Goal: Task Accomplishment & Management: Complete application form

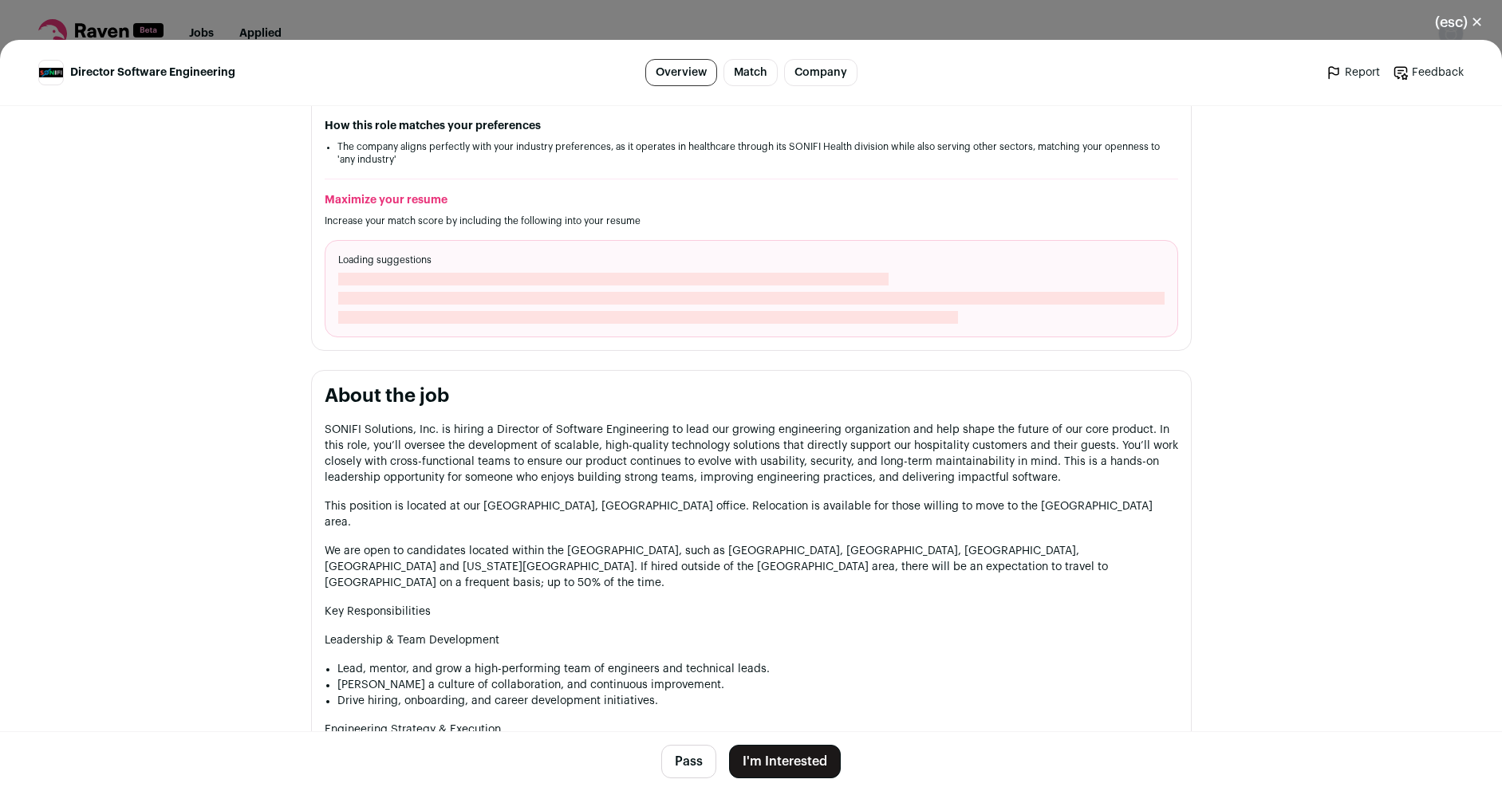
scroll to position [479, 0]
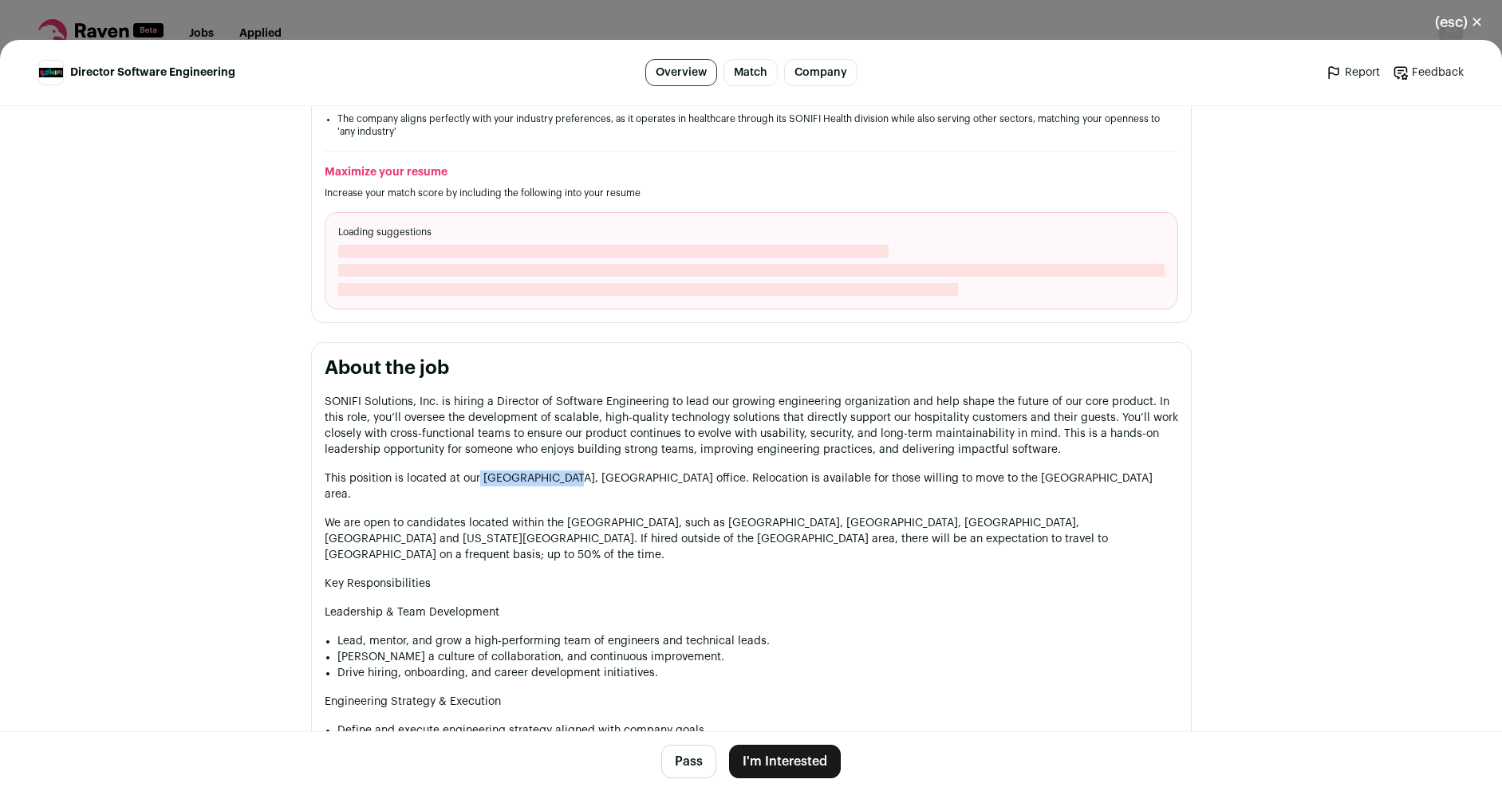
drag, startPoint x: 471, startPoint y: 479, endPoint x: 549, endPoint y: 472, distance: 77.7
click at [549, 472] on p "This position is located at our Sioux Falls, SD office. Relocation is available…" at bounding box center [752, 487] width 854 height 32
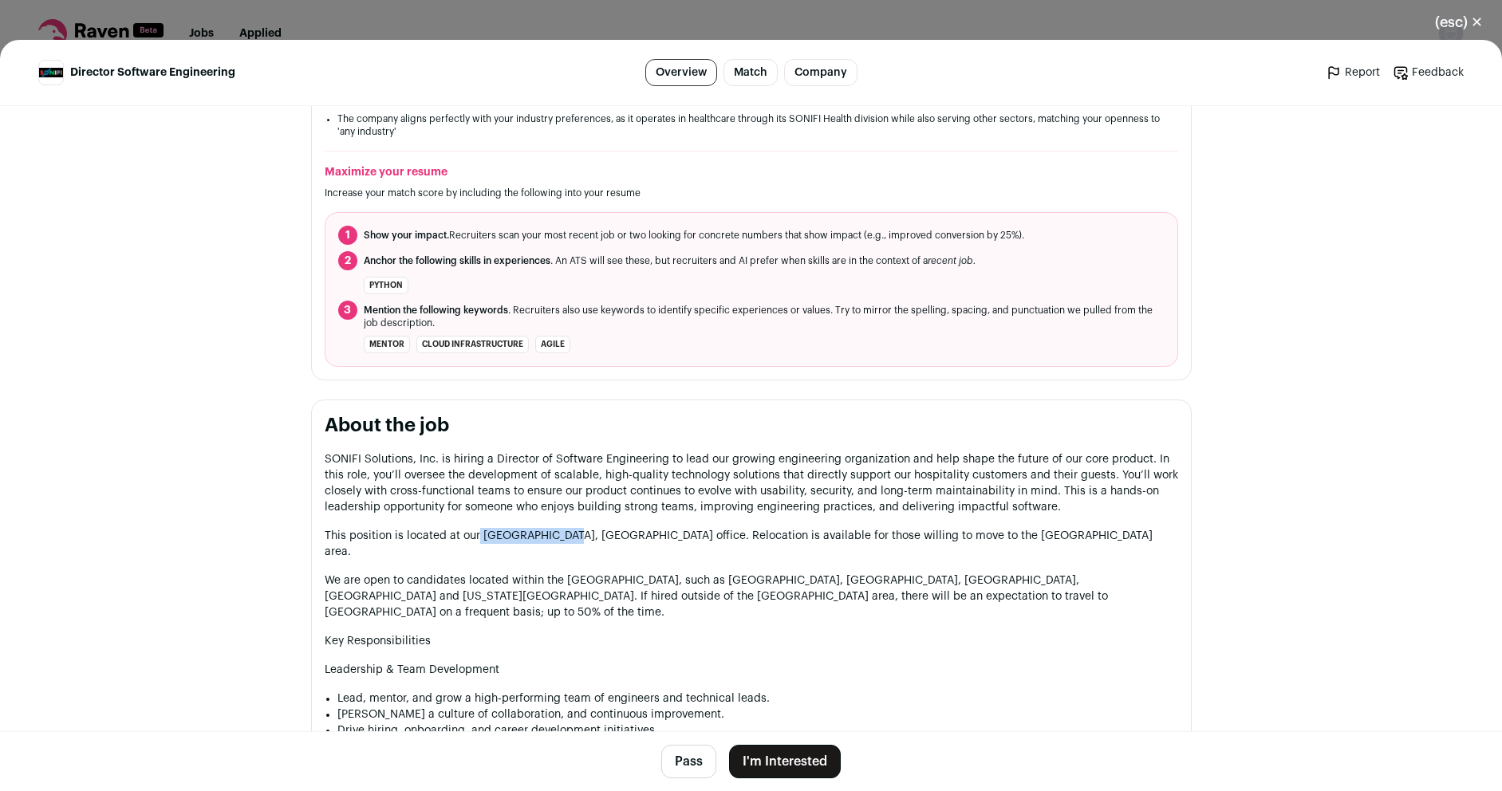
copy p "Sioux Falls, SD"
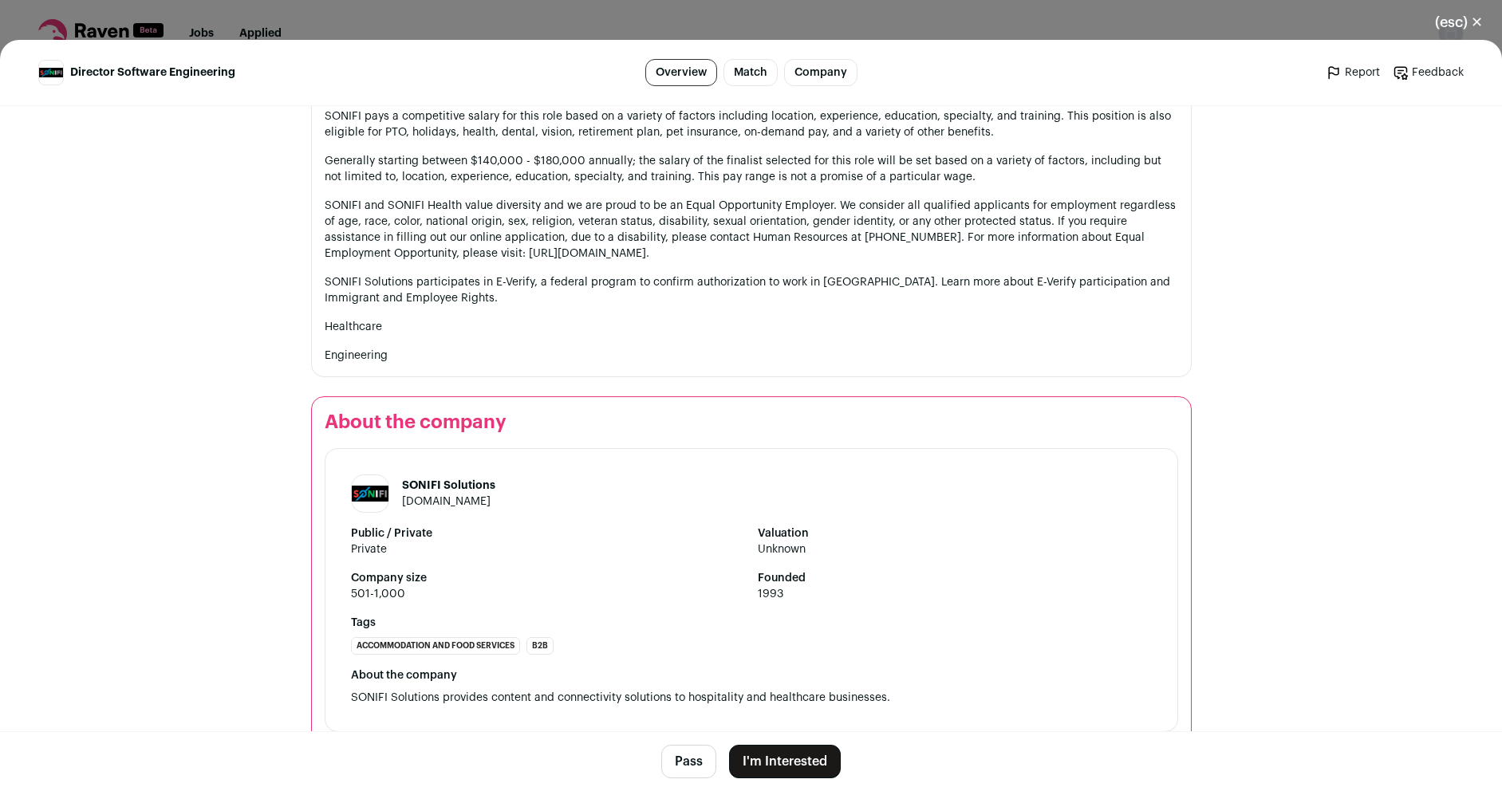
scroll to position [1870, 0]
click at [774, 766] on button "I'm Interested" at bounding box center [785, 762] width 112 height 34
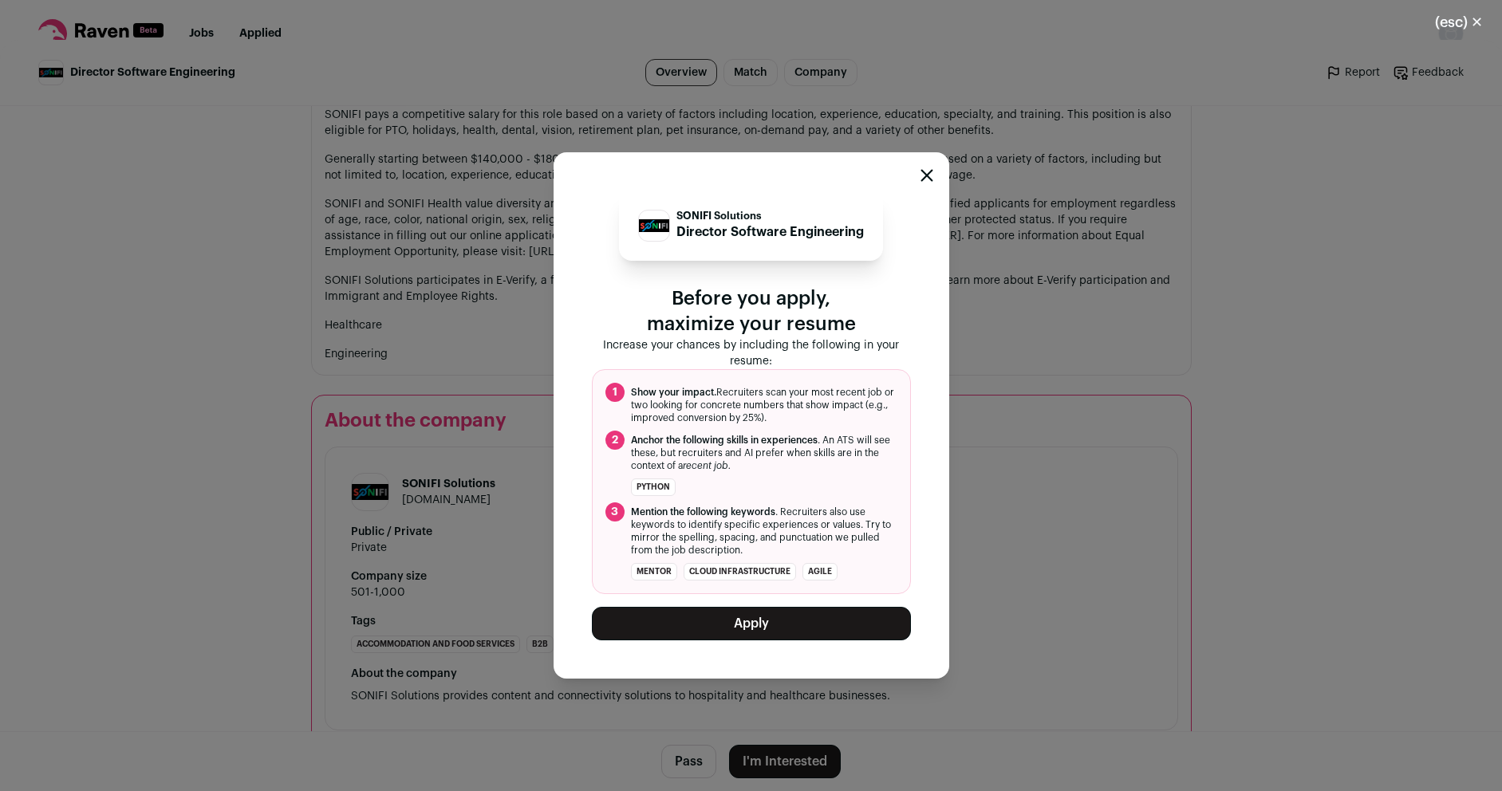
click at [767, 625] on button "Apply" at bounding box center [751, 624] width 319 height 34
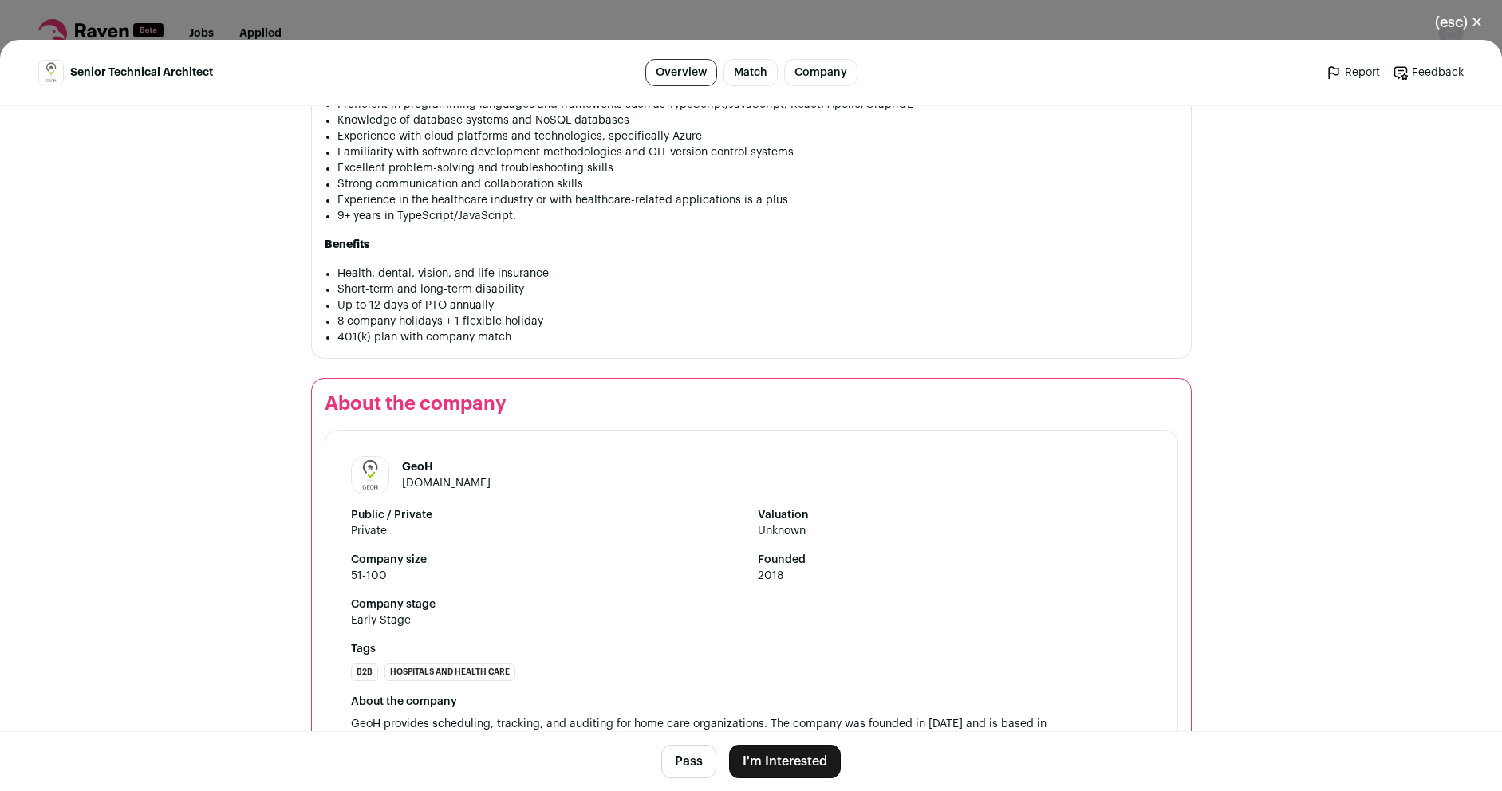
scroll to position [1312, 0]
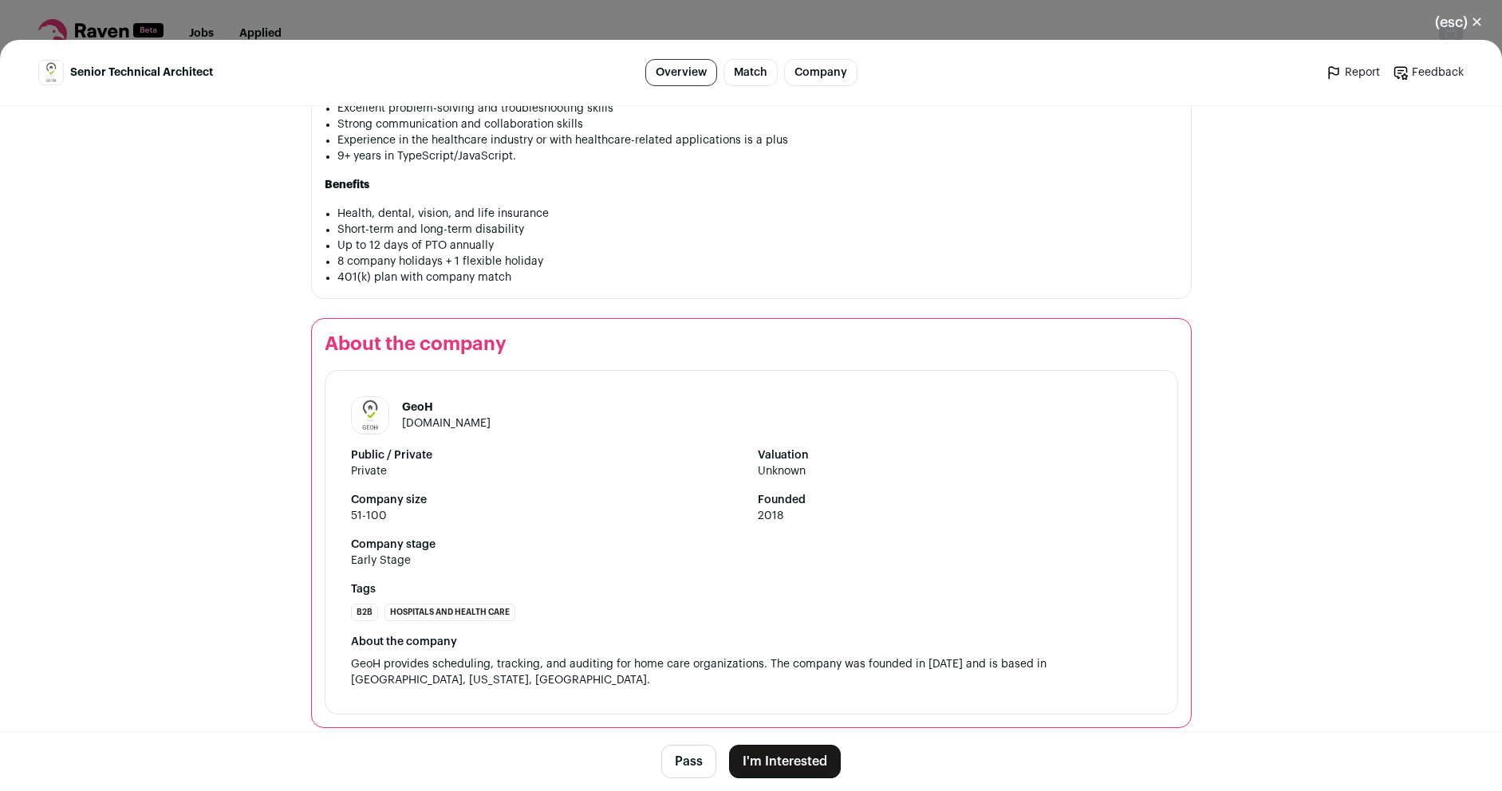
click at [769, 759] on button "I'm Interested" at bounding box center [785, 762] width 112 height 34
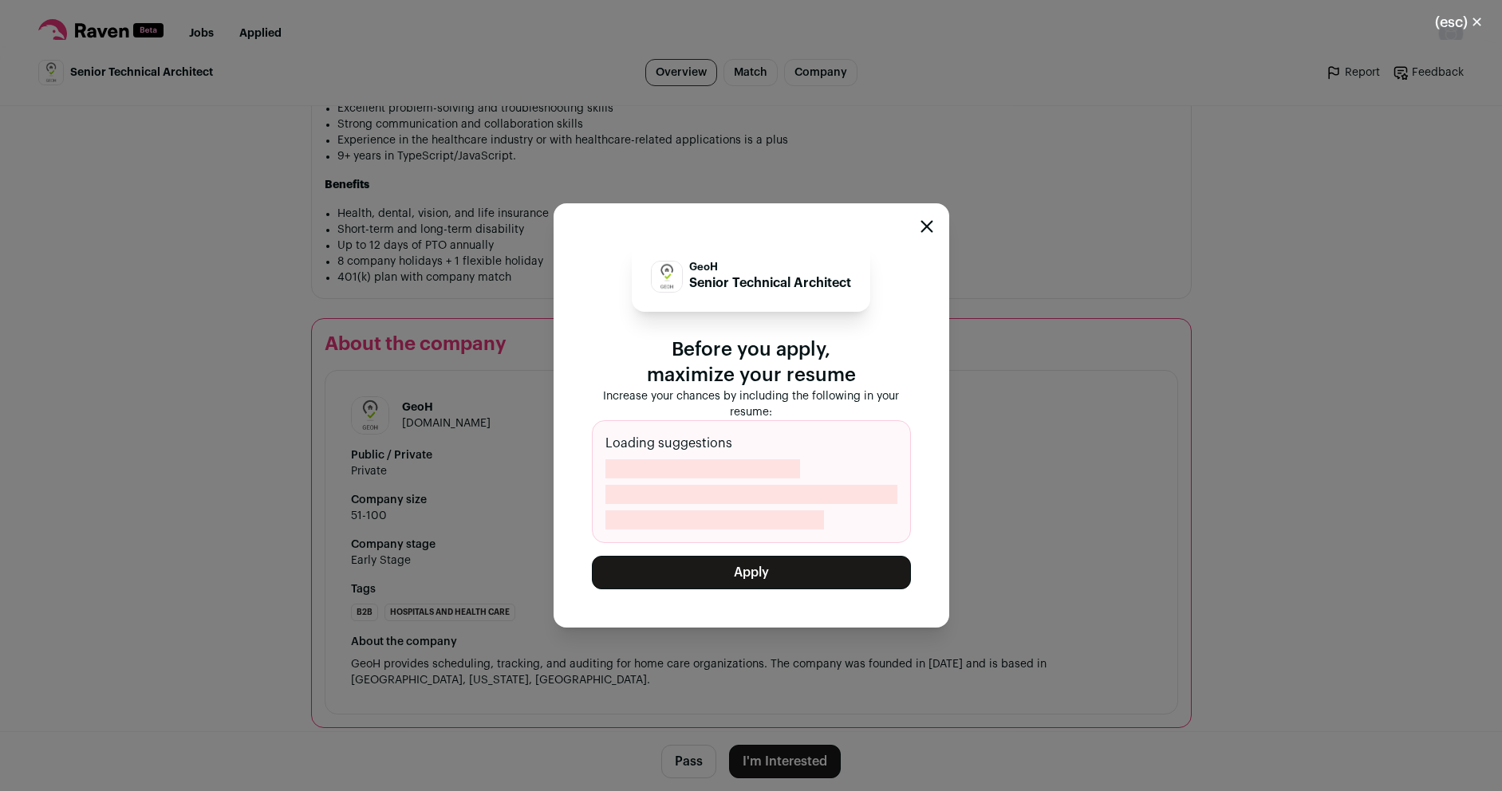
click at [748, 575] on button "Apply" at bounding box center [751, 573] width 319 height 34
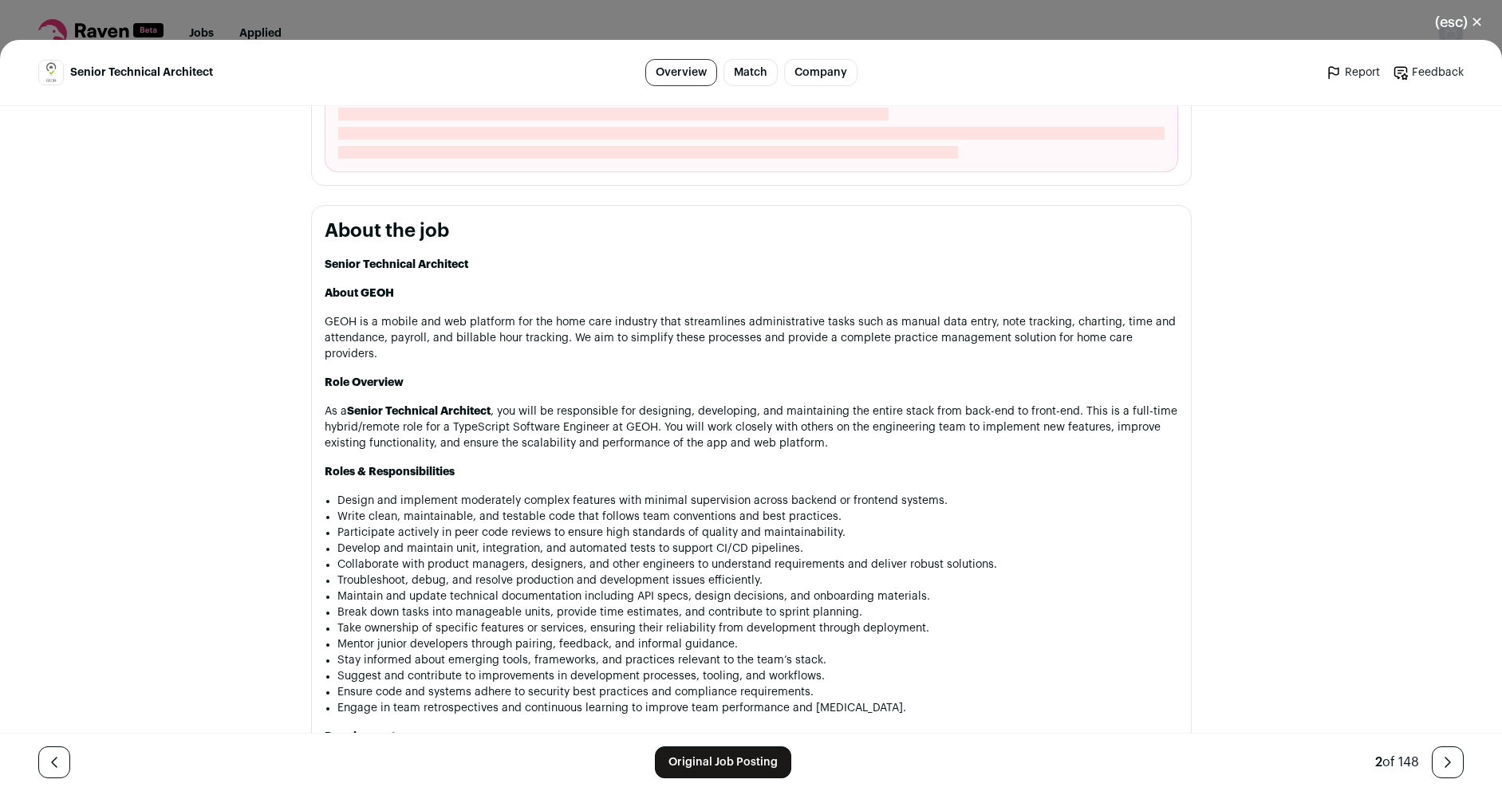
scroll to position [1053, 0]
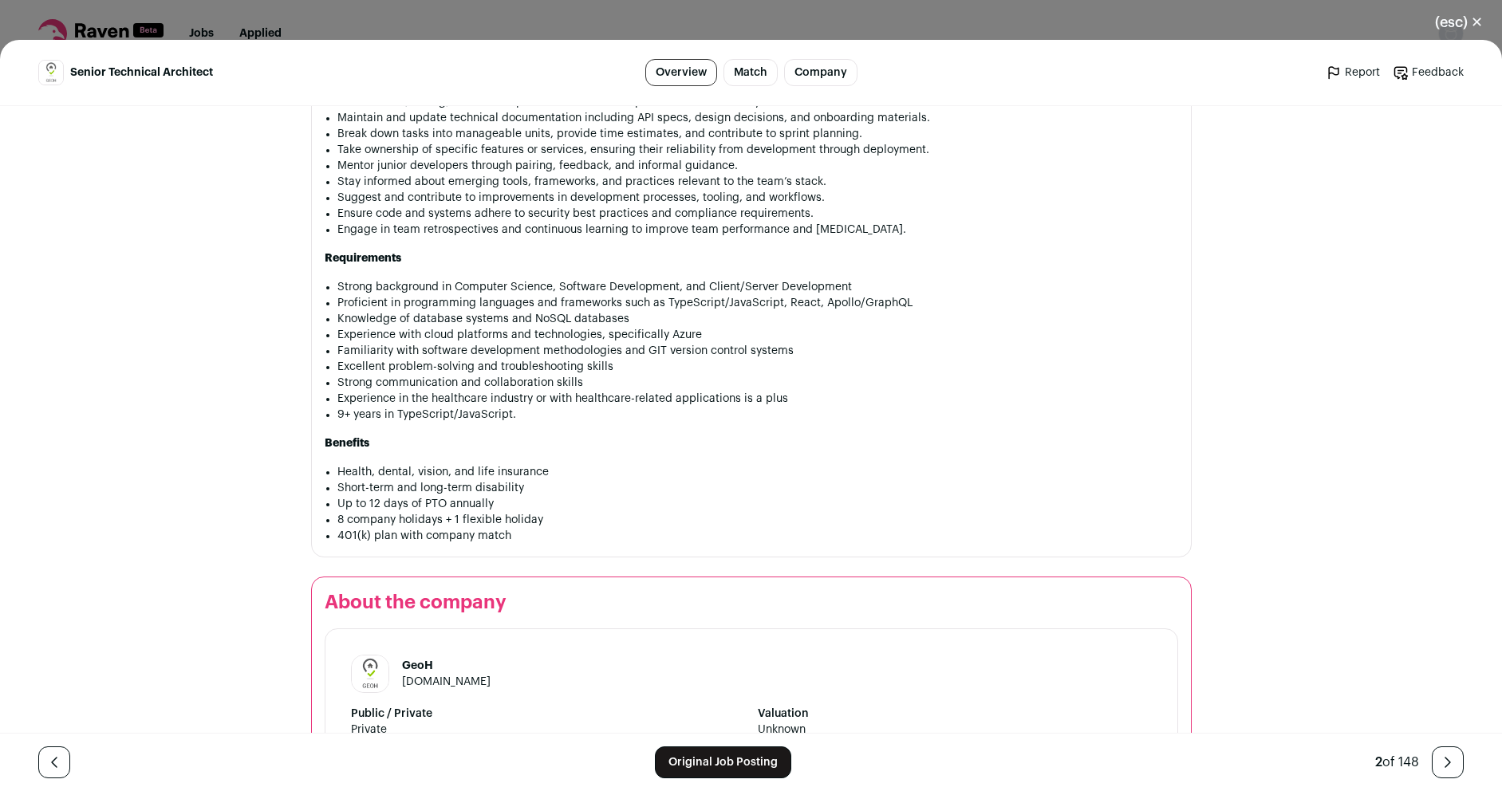
click at [888, 512] on li "8 company holidays + 1 flexible holiday" at bounding box center [757, 520] width 841 height 16
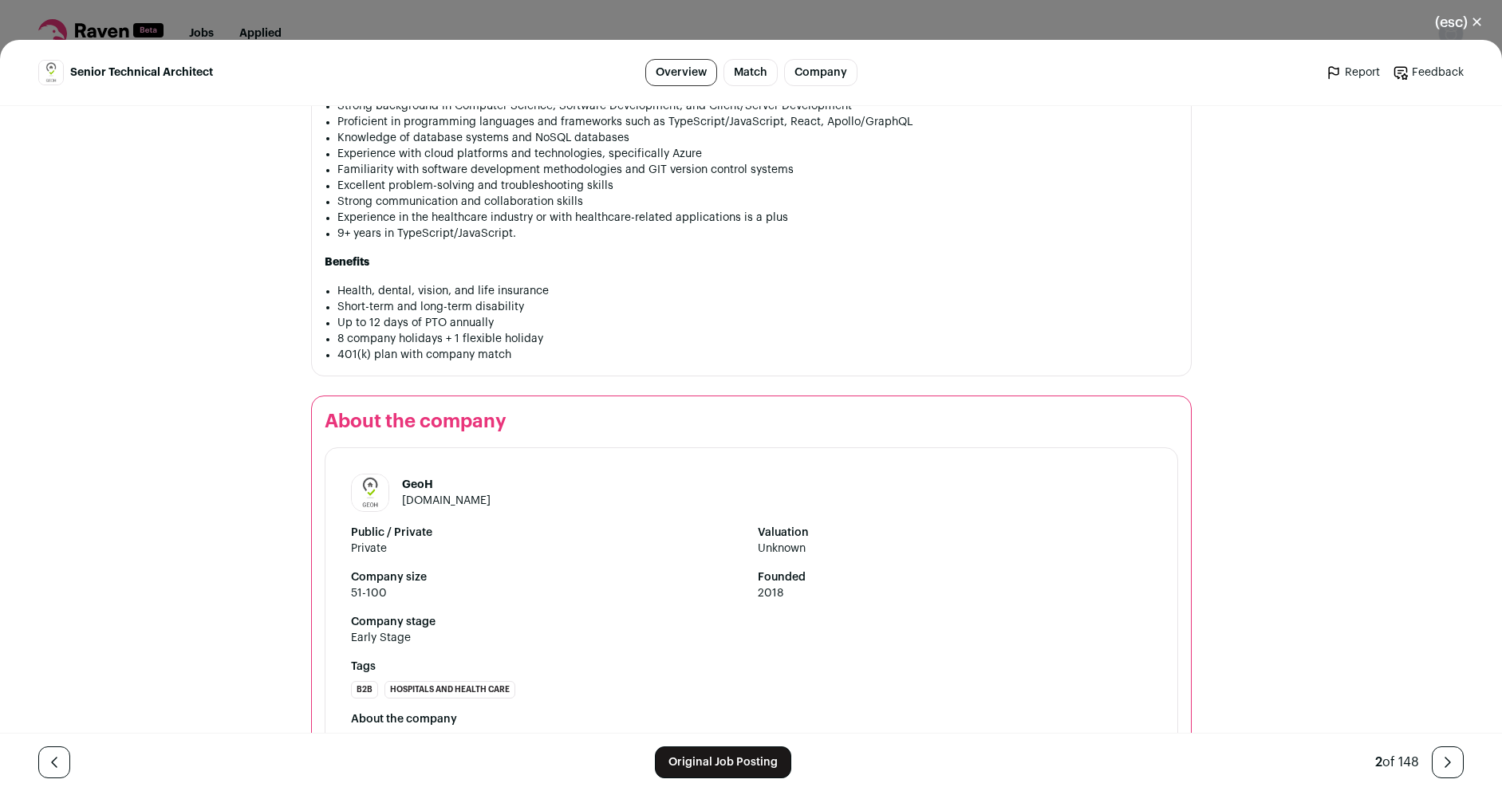
scroll to position [1118, 0]
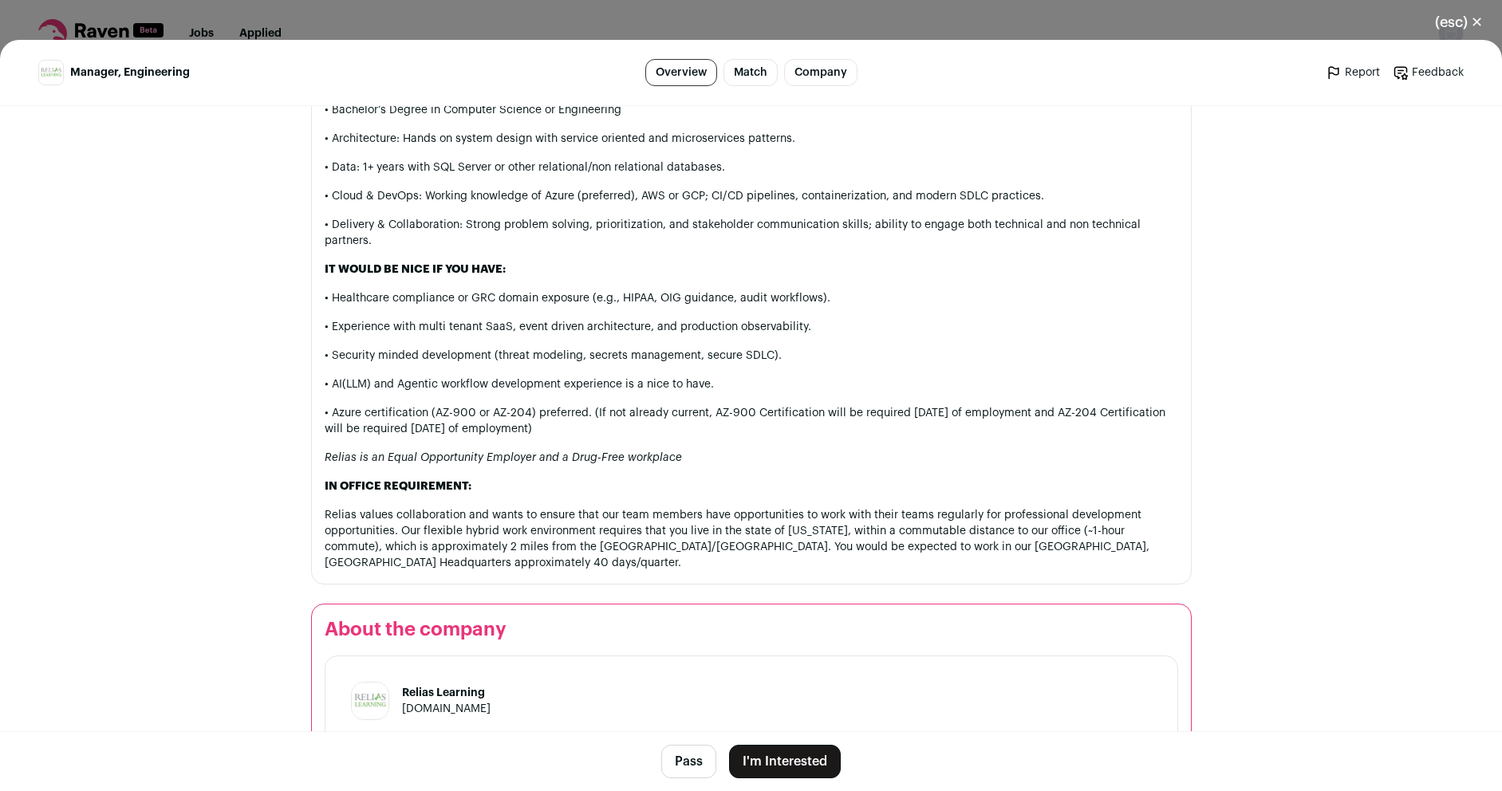
scroll to position [1923, 0]
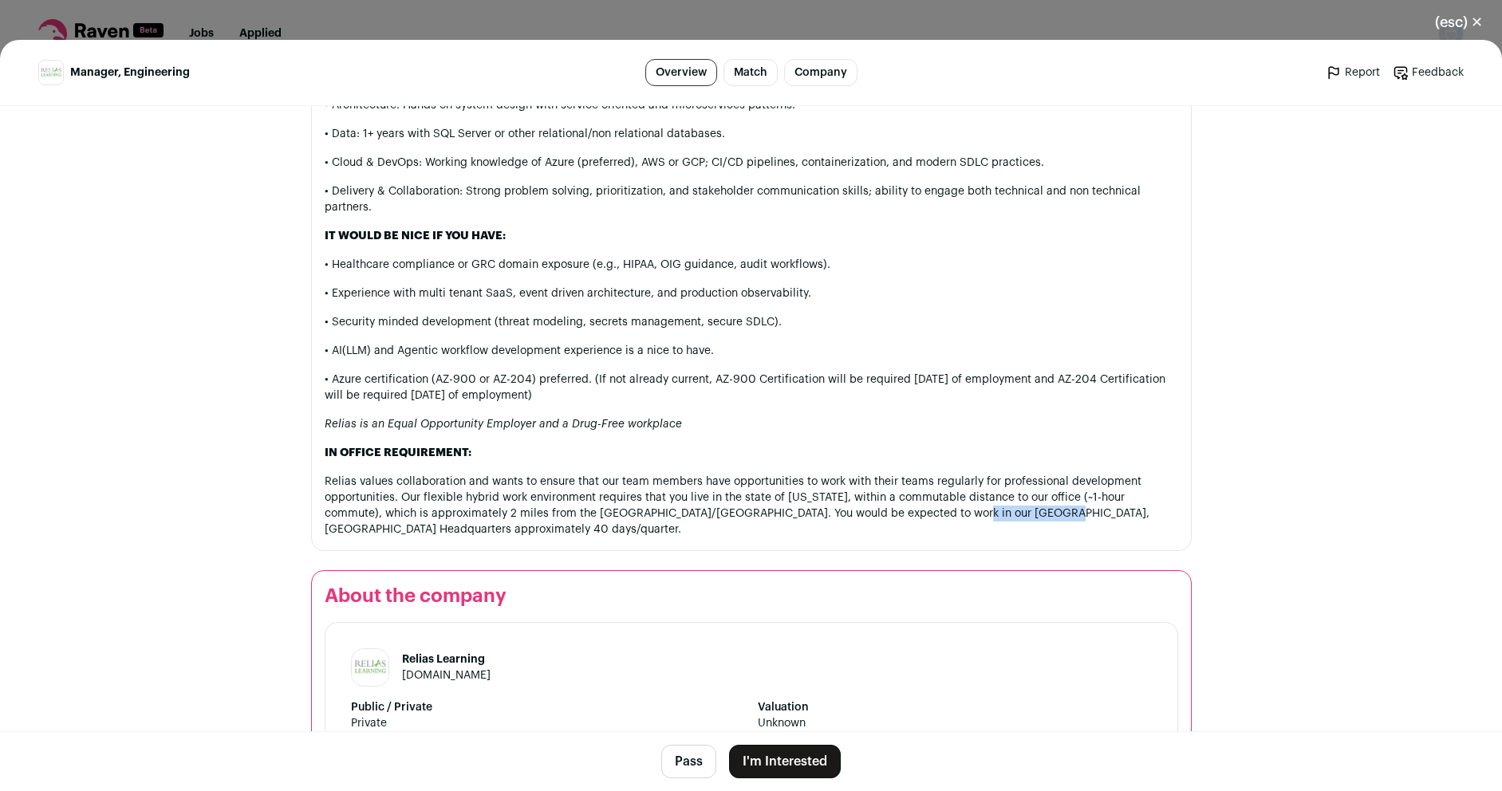
drag, startPoint x: 921, startPoint y: 514, endPoint x: 996, endPoint y: 510, distance: 75.9
click at [996, 510] on p "Relias values collaboration and wants to ensure that our team members have oppo…" at bounding box center [752, 506] width 854 height 64
click at [749, 527] on p "Relias values collaboration and wants to ensure that our team members have oppo…" at bounding box center [752, 506] width 854 height 64
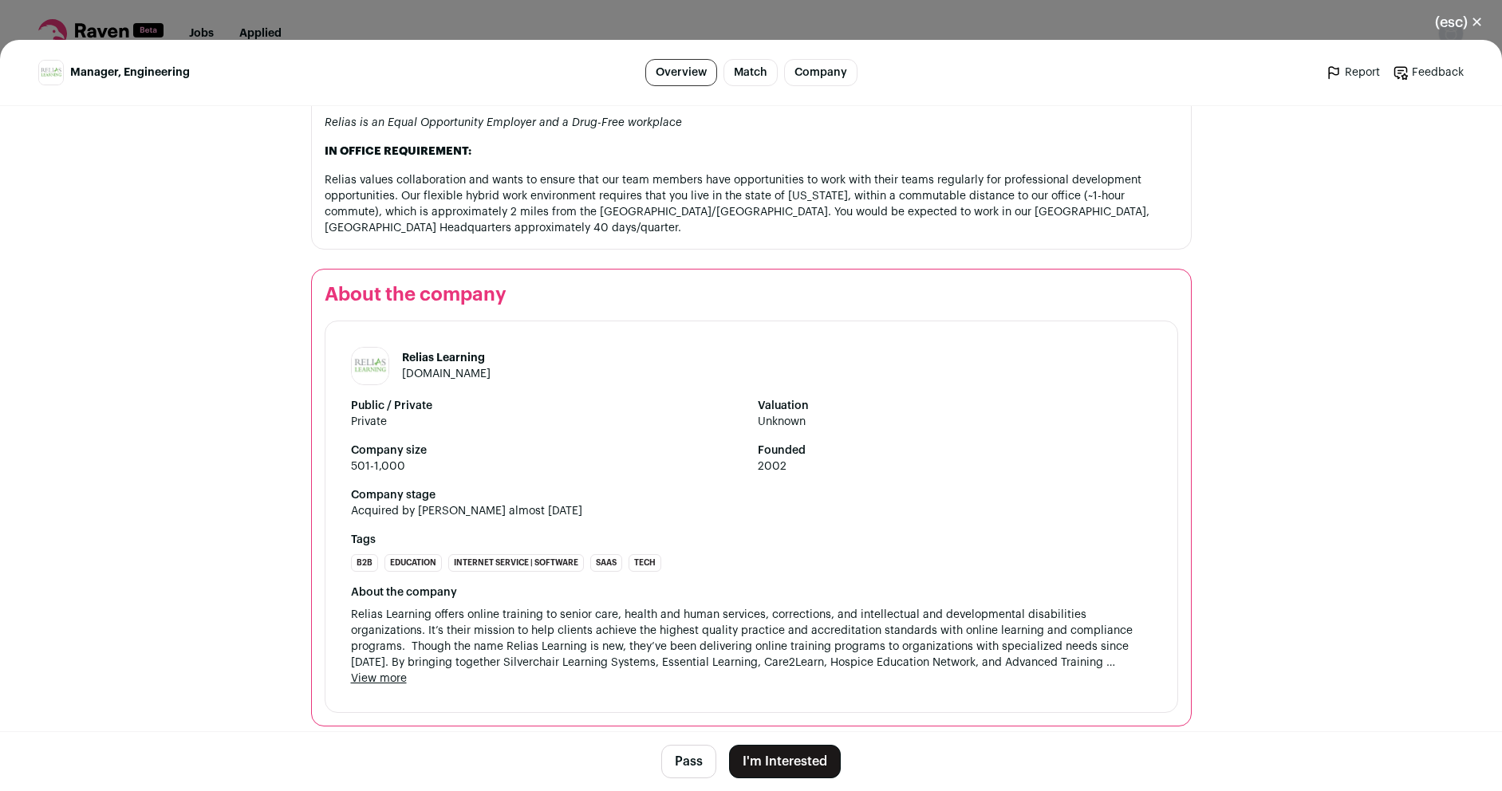
scroll to position [2239, 0]
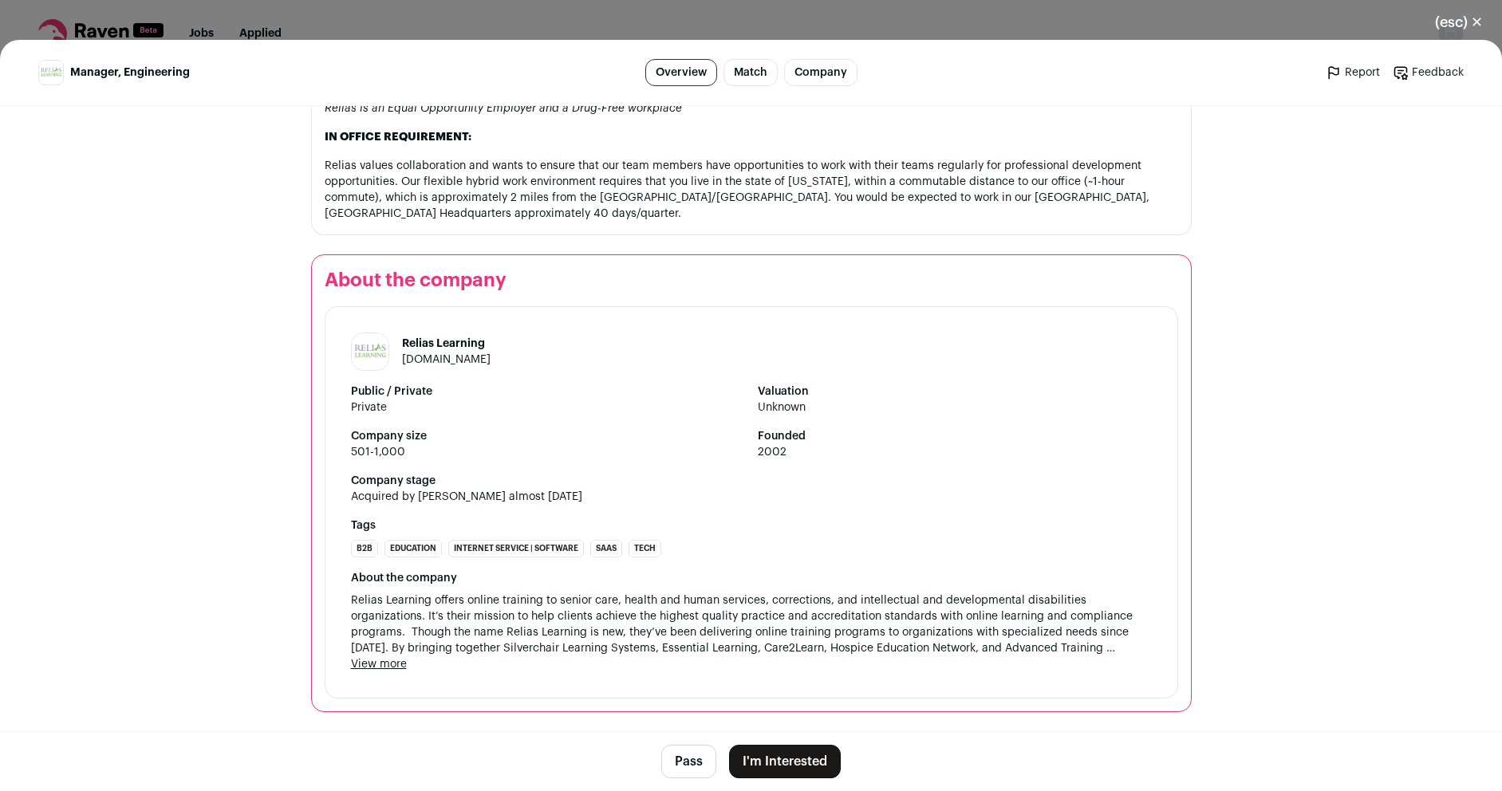
click at [767, 758] on button "I'm Interested" at bounding box center [785, 762] width 112 height 34
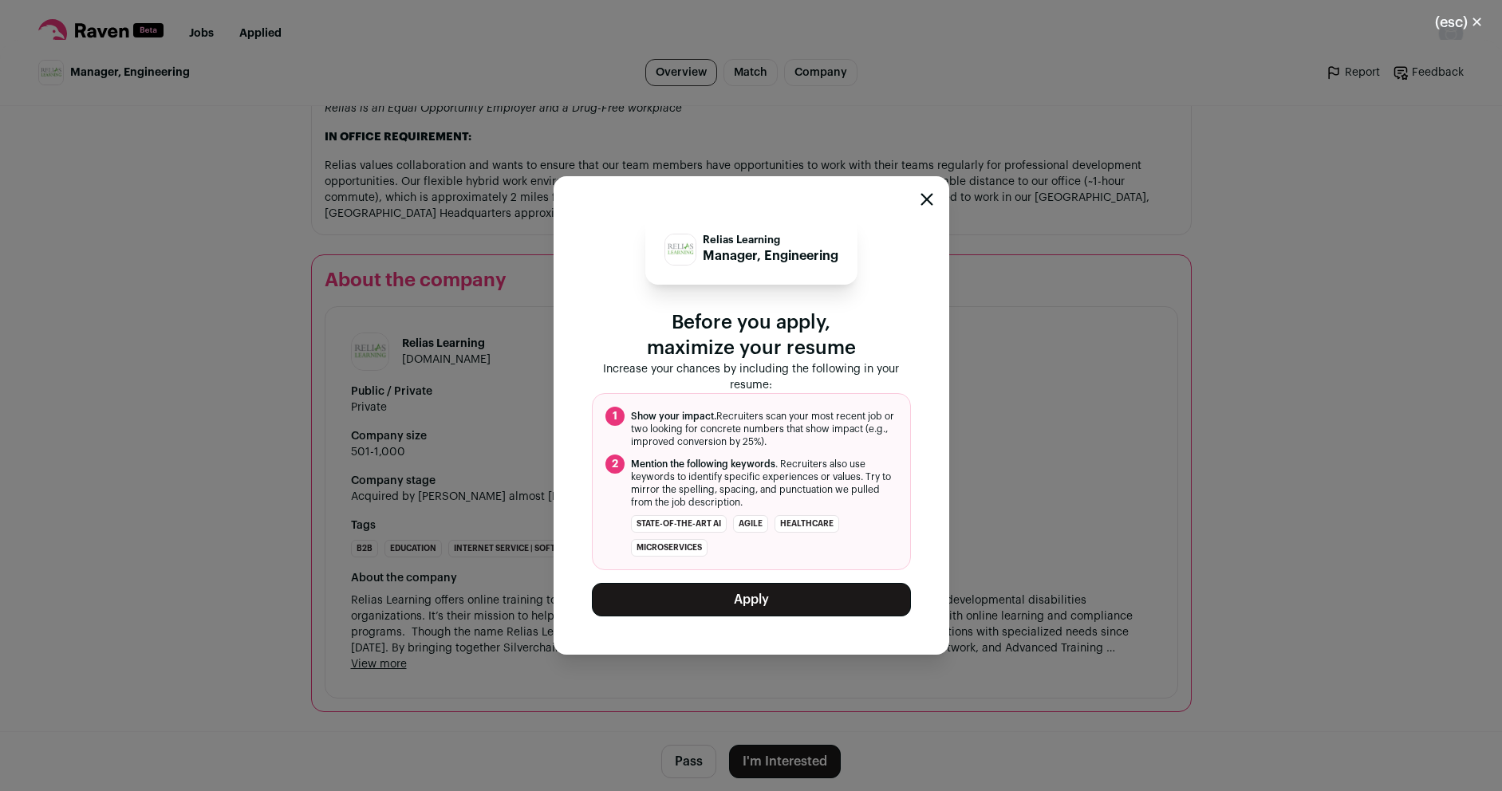
click at [740, 596] on button "Apply" at bounding box center [751, 600] width 319 height 34
